Goal: Transaction & Acquisition: Purchase product/service

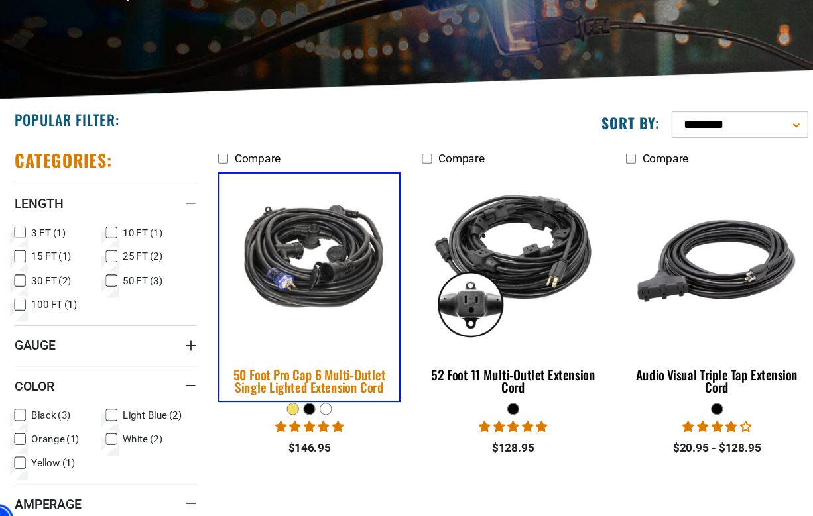
click at [253, 365] on div "50 Foot Pro Cap 6 Multi-Outlet Single Lighted Extension Cord" at bounding box center [311, 364] width 169 height 24
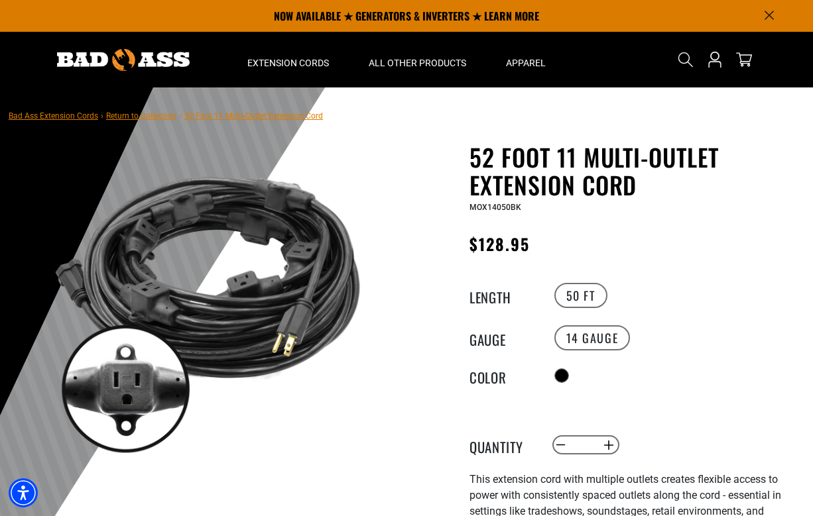
click at [772, 11] on icon "Announcement" at bounding box center [768, 15] width 9 height 9
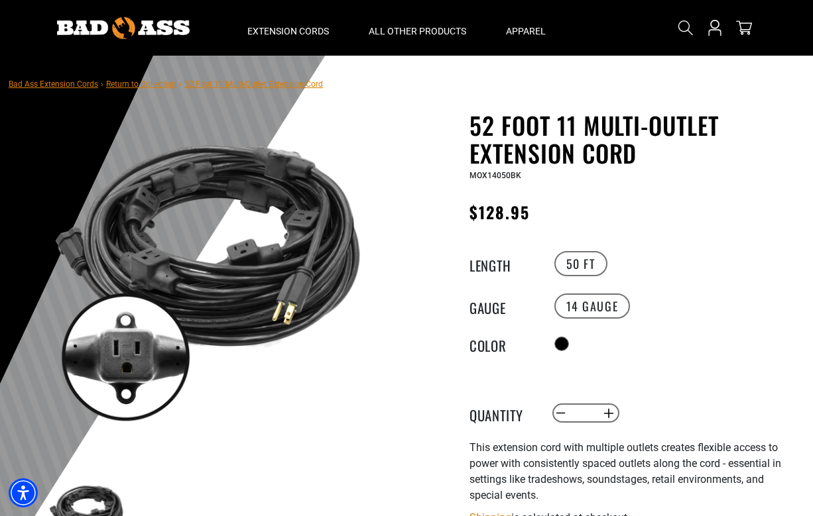
click at [428, 266] on div "52 Foot 11 Multi-Outlet Extension Cord 52 Foot 11 Multi-Outlet Extension Cord M…" at bounding box center [605, 437] width 378 height 652
click at [388, 157] on div "1 of 1 Previous Next Previous Next 1 2" at bounding box center [407, 437] width 796 height 652
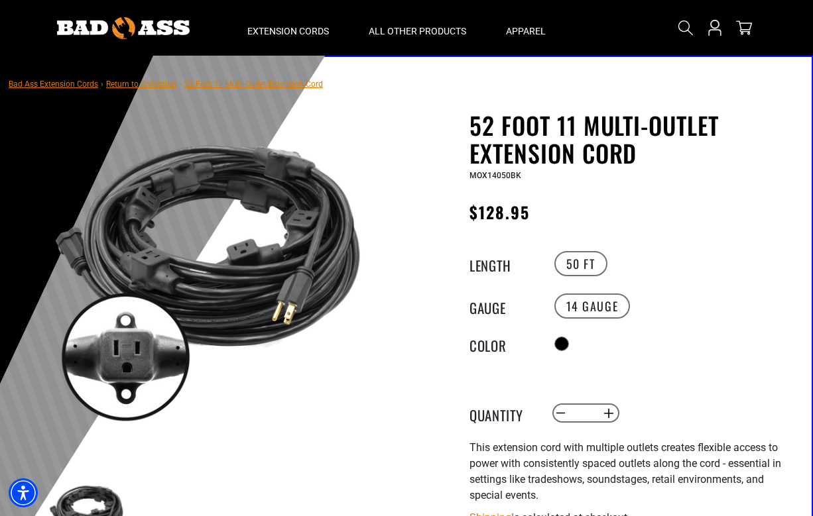
click at [409, 270] on div "52 Foot 11 Multi-Outlet Extension Cord 52 Foot 11 Multi-Outlet Extension Cord M…" at bounding box center [605, 437] width 398 height 652
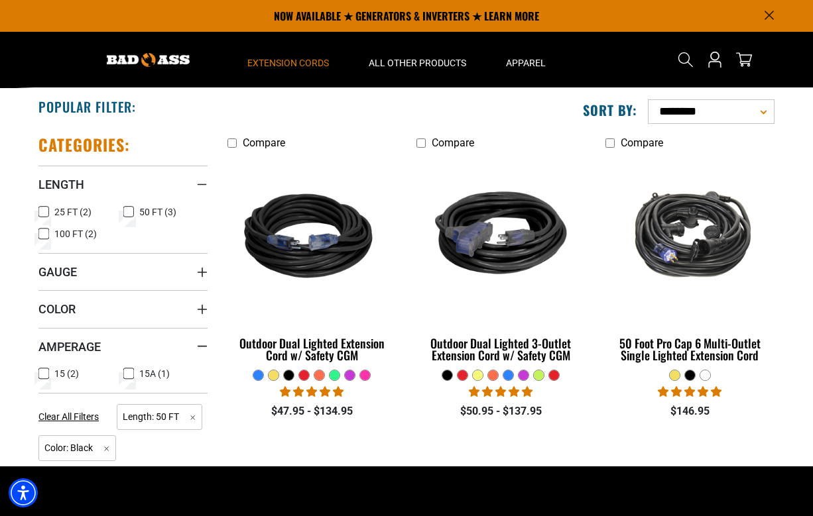
scroll to position [243, 0]
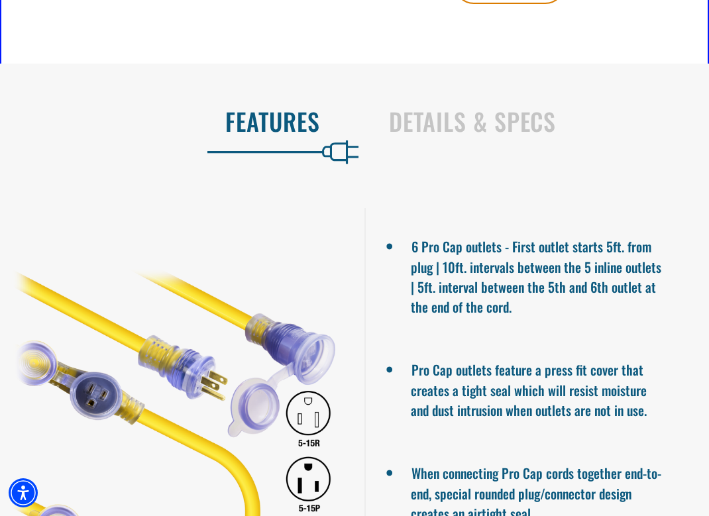
scroll to position [823, 0]
